Goal: Task Accomplishment & Management: Use online tool/utility

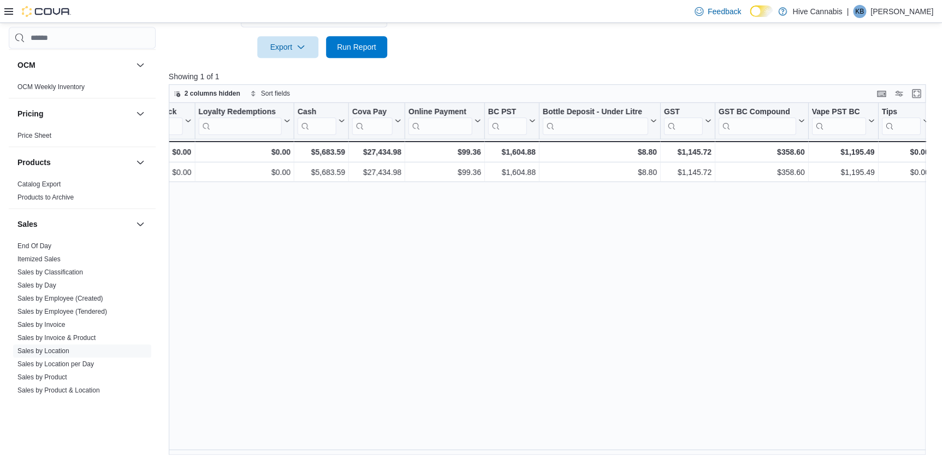
scroll to position [705, 0]
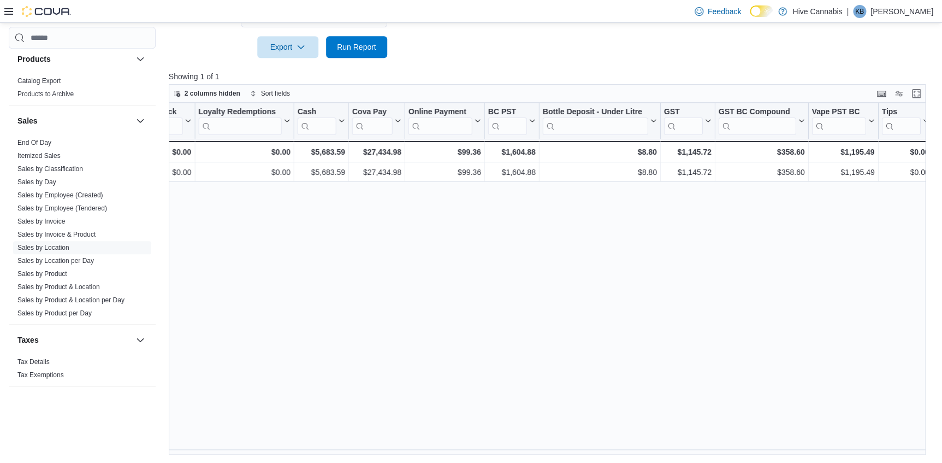
drag, startPoint x: 34, startPoint y: 144, endPoint x: 60, endPoint y: 150, distance: 26.3
click at [34, 144] on link "End Of Day" at bounding box center [34, 143] width 34 height 8
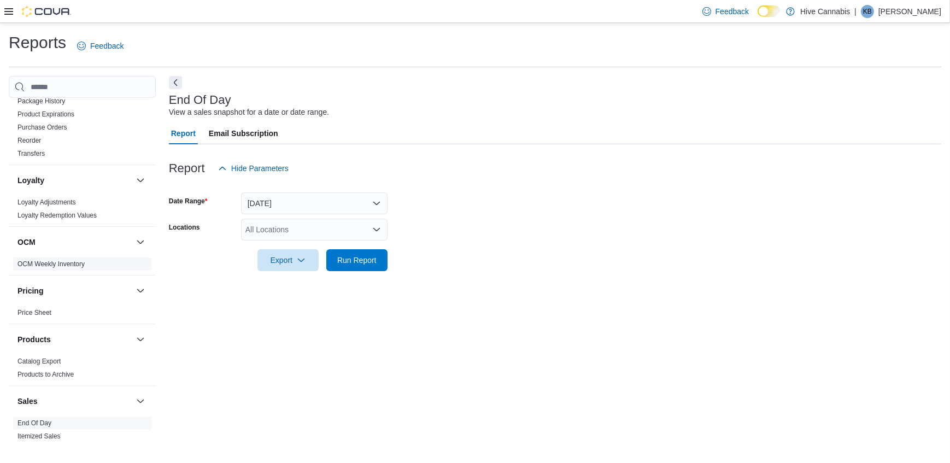
scroll to position [457, 0]
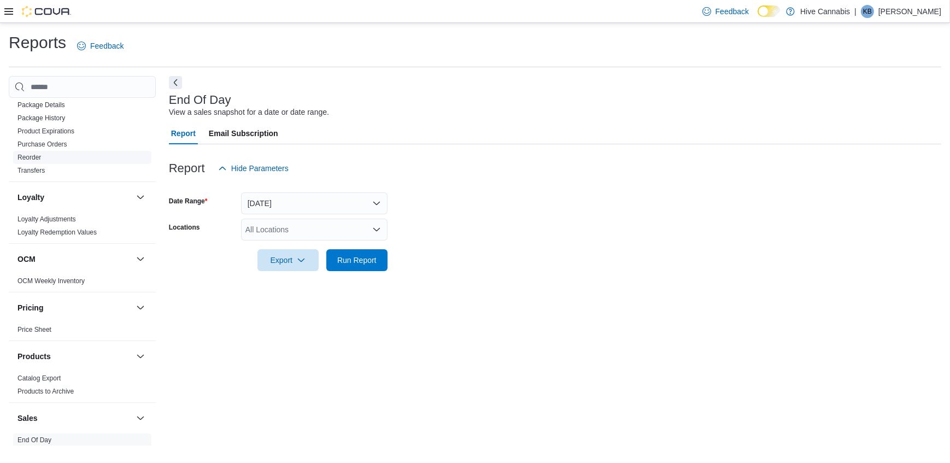
click at [36, 157] on link "Reorder" at bounding box center [28, 158] width 23 height 8
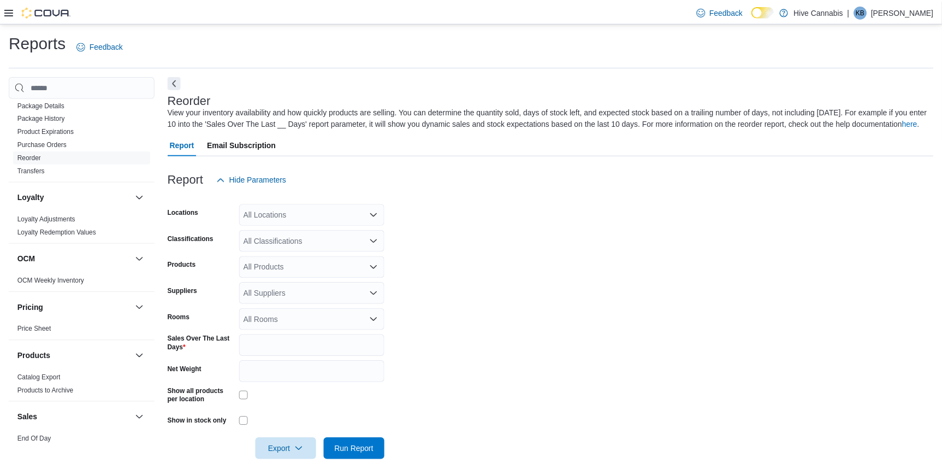
scroll to position [19, 0]
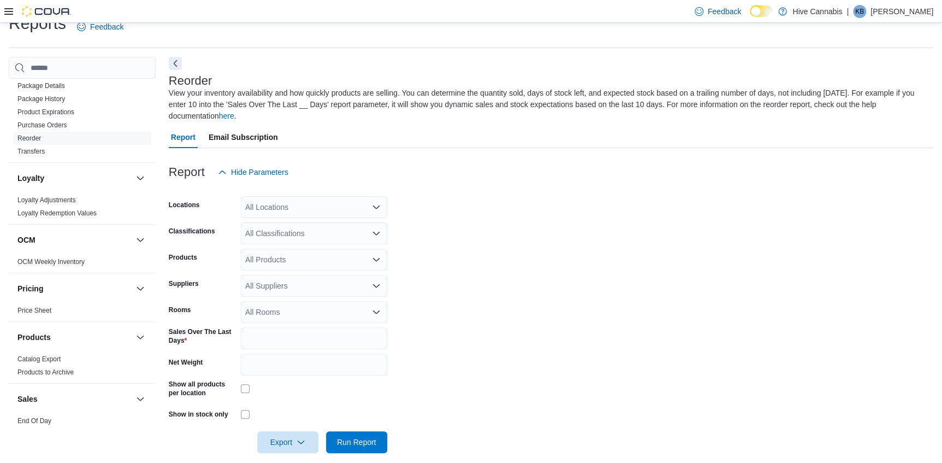
click at [290, 196] on div "All Locations" at bounding box center [314, 207] width 146 height 22
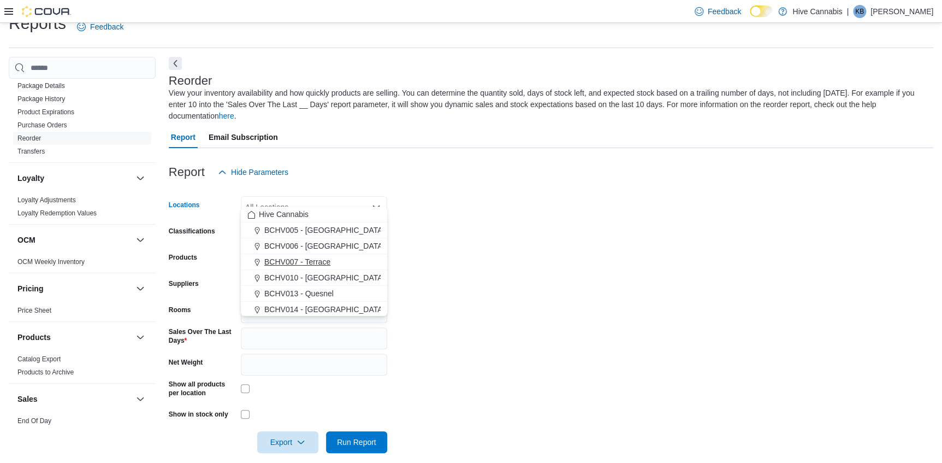
click at [306, 261] on span "BCHV007 - Terrace" at bounding box center [297, 261] width 66 height 11
click at [470, 251] on form "Locations BCHV007 - Terrace Combo box. Selected. BCHV007 - Terrace. Press Backs…" at bounding box center [551, 318] width 765 height 270
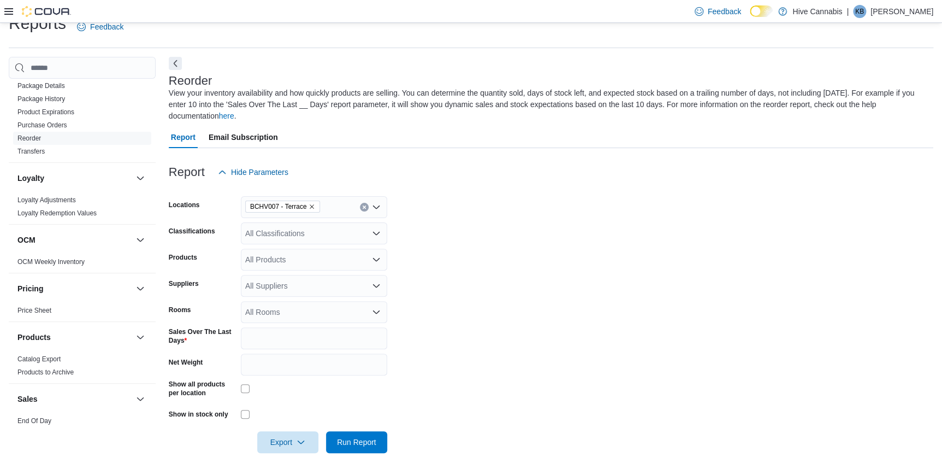
click at [253, 222] on div "All Classifications" at bounding box center [314, 233] width 146 height 22
click at [431, 265] on form "Locations BCHV007 - Terrace Classifications All Classifications Combo box. Sele…" at bounding box center [551, 318] width 765 height 270
click at [249, 384] on div at bounding box center [314, 388] width 146 height 9
click at [280, 436] on span "Export" at bounding box center [288, 442] width 48 height 22
click at [291, 369] on button "Export to Excel" at bounding box center [289, 364] width 62 height 22
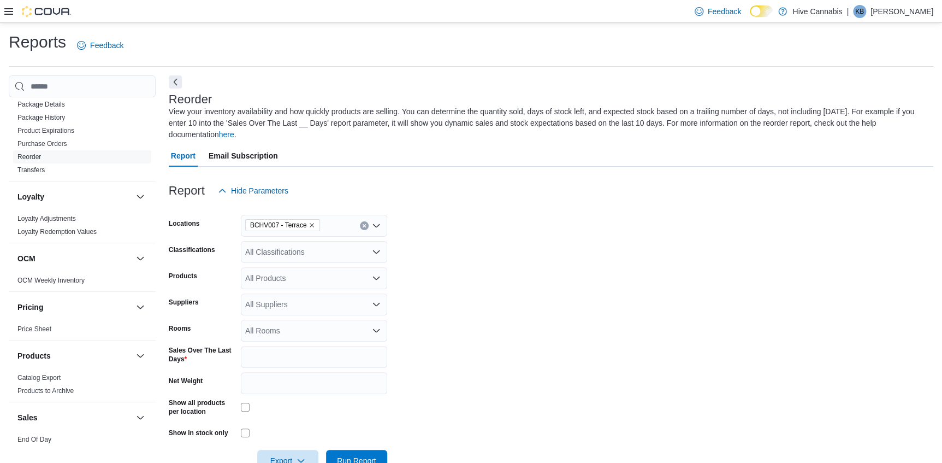
scroll to position [0, 0]
click at [434, 149] on div "Report Email Subscription" at bounding box center [551, 156] width 765 height 22
